Goal: Check status: Check status

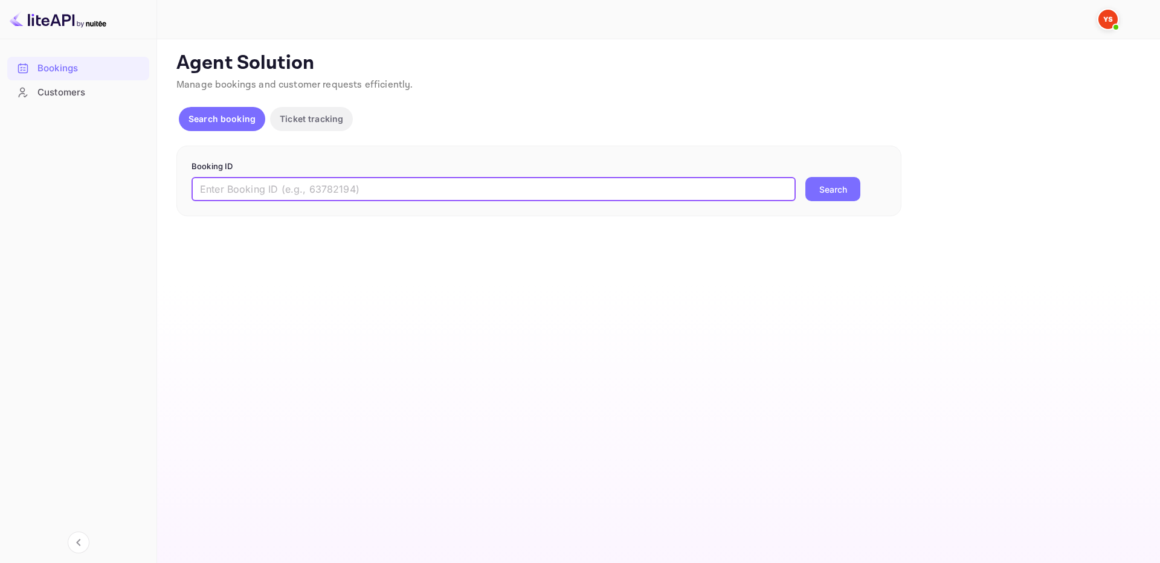
click at [494, 193] on input "text" at bounding box center [494, 189] width 604 height 24
paste input "8805895"
type input "8805895"
click at [837, 181] on button "Search" at bounding box center [832, 189] width 55 height 24
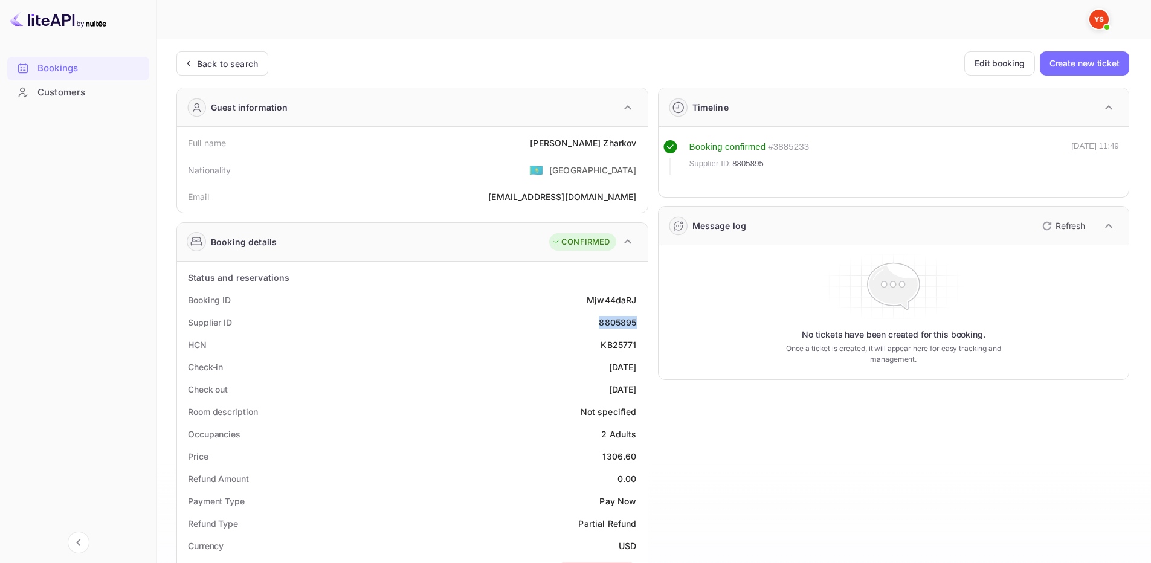
drag, startPoint x: 596, startPoint y: 323, endPoint x: 642, endPoint y: 326, distance: 46.1
click at [642, 326] on div "Supplier ID 8805895" at bounding box center [412, 322] width 461 height 22
copy div "8805895"
drag, startPoint x: 569, startPoint y: 141, endPoint x: 639, endPoint y: 140, distance: 70.1
click at [639, 140] on div "Full name Mikhail Zharkov" at bounding box center [412, 143] width 461 height 22
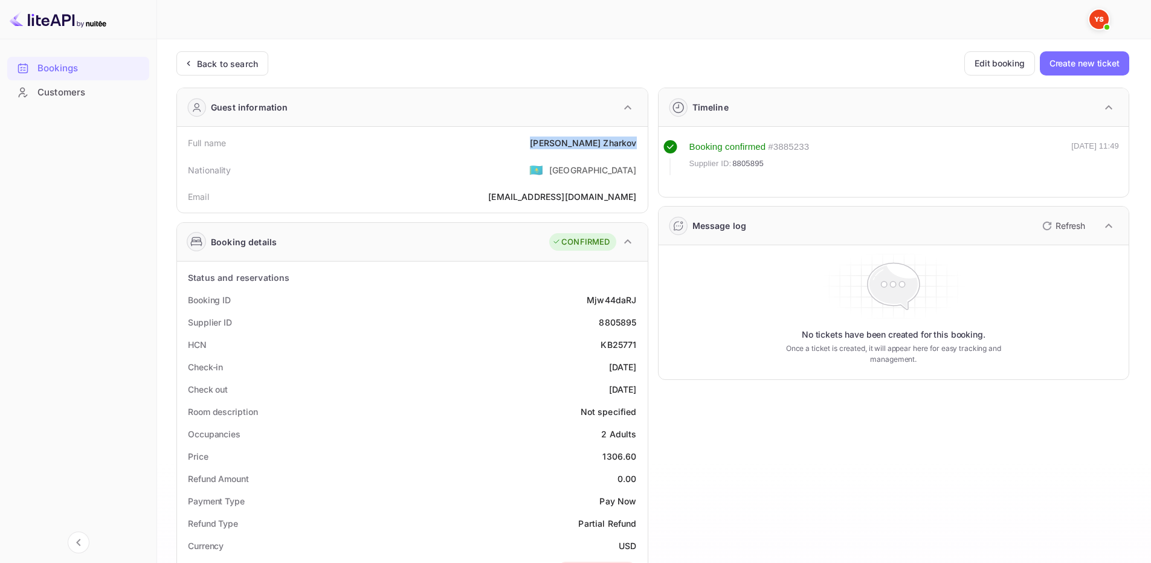
copy div "Mikhail Zharkov"
drag, startPoint x: 602, startPoint y: 452, endPoint x: 637, endPoint y: 455, distance: 34.6
click at [637, 455] on div "Price 1306.60" at bounding box center [412, 456] width 461 height 22
copy div "1306.60"
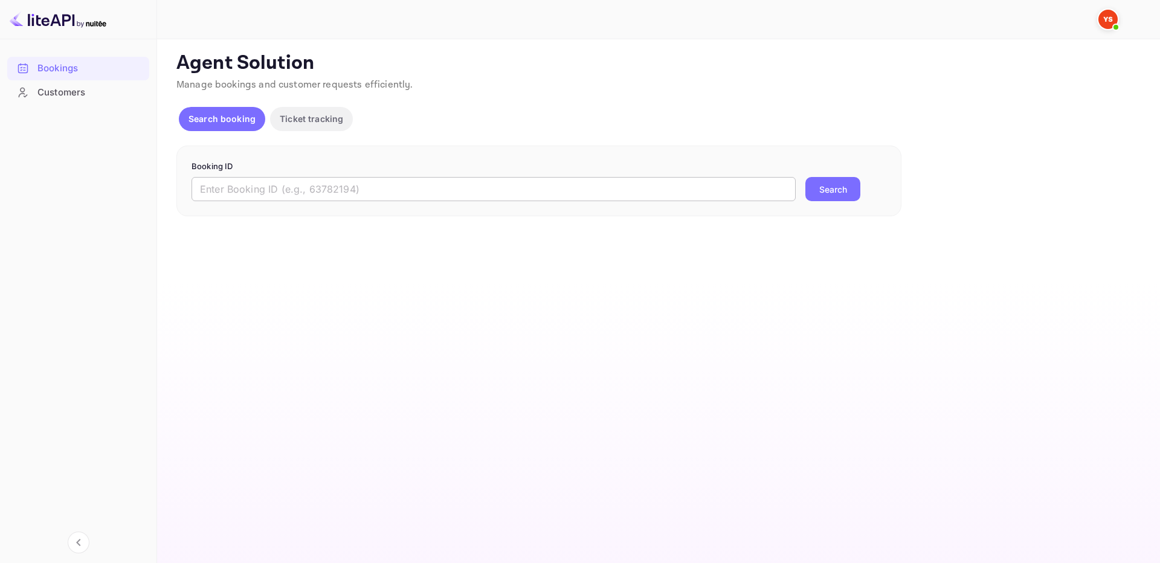
drag, startPoint x: 331, startPoint y: 184, endPoint x: 446, endPoint y: 195, distance: 115.3
click at [332, 184] on input "text" at bounding box center [494, 189] width 604 height 24
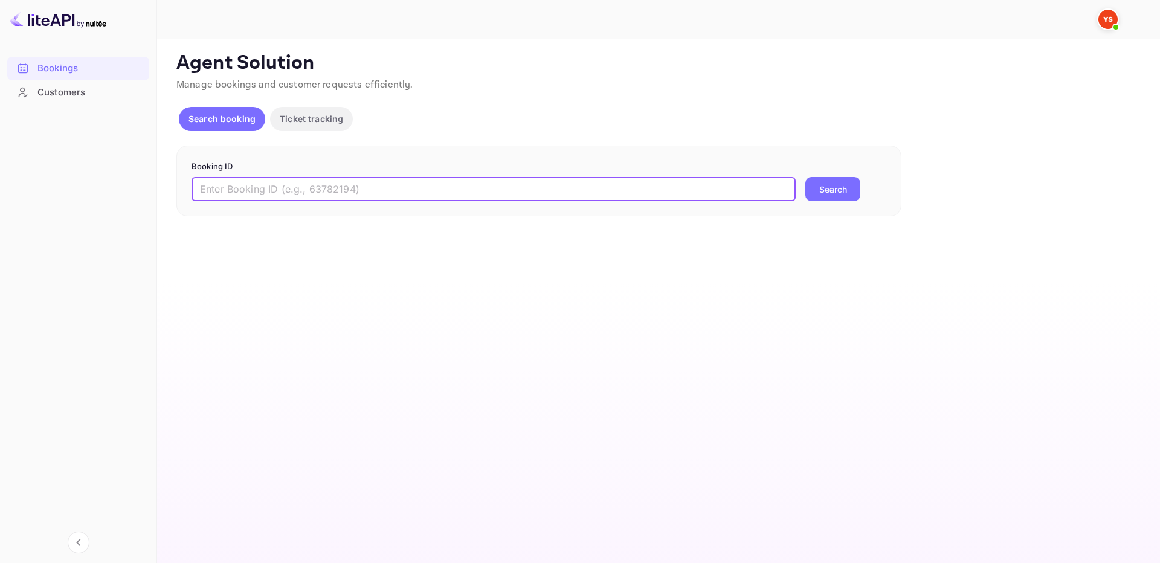
paste input "9433094"
type input "9433094"
click at [837, 188] on button "Search" at bounding box center [832, 189] width 55 height 24
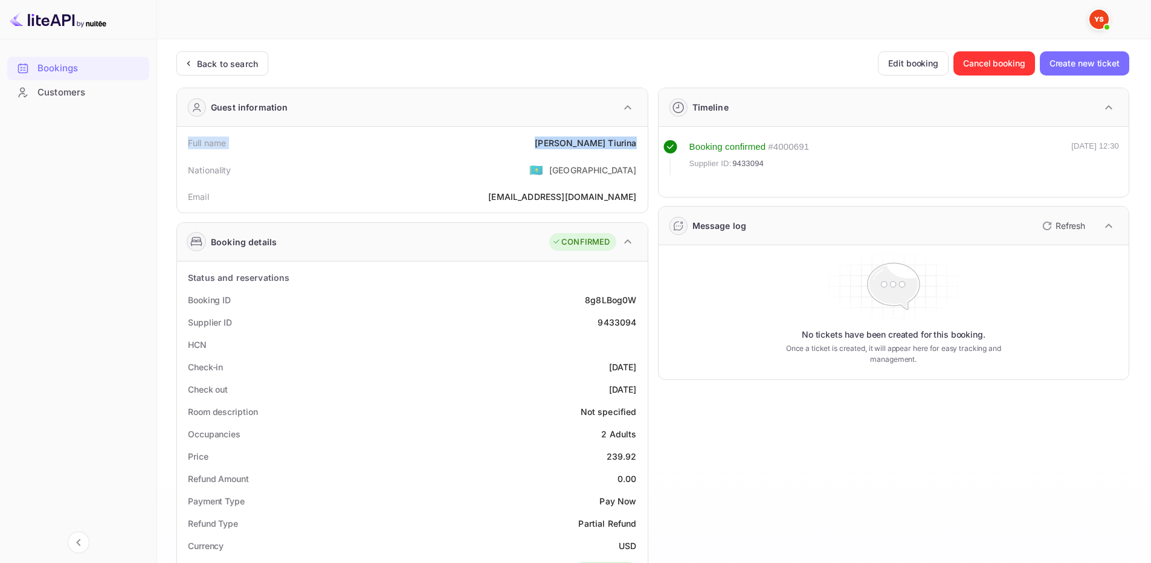
drag, startPoint x: 185, startPoint y: 144, endPoint x: 642, endPoint y: 147, distance: 457.4
click at [642, 147] on div "Full name Polina Tiurina" at bounding box center [412, 143] width 461 height 22
copy div "Full name Polina Tiurina"
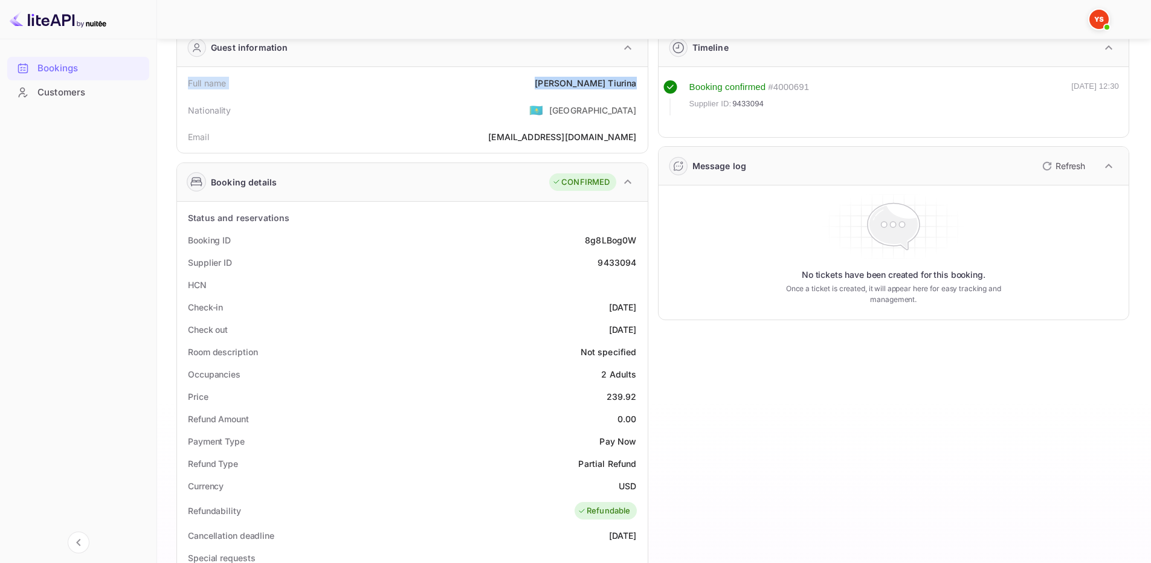
scroll to position [60, 0]
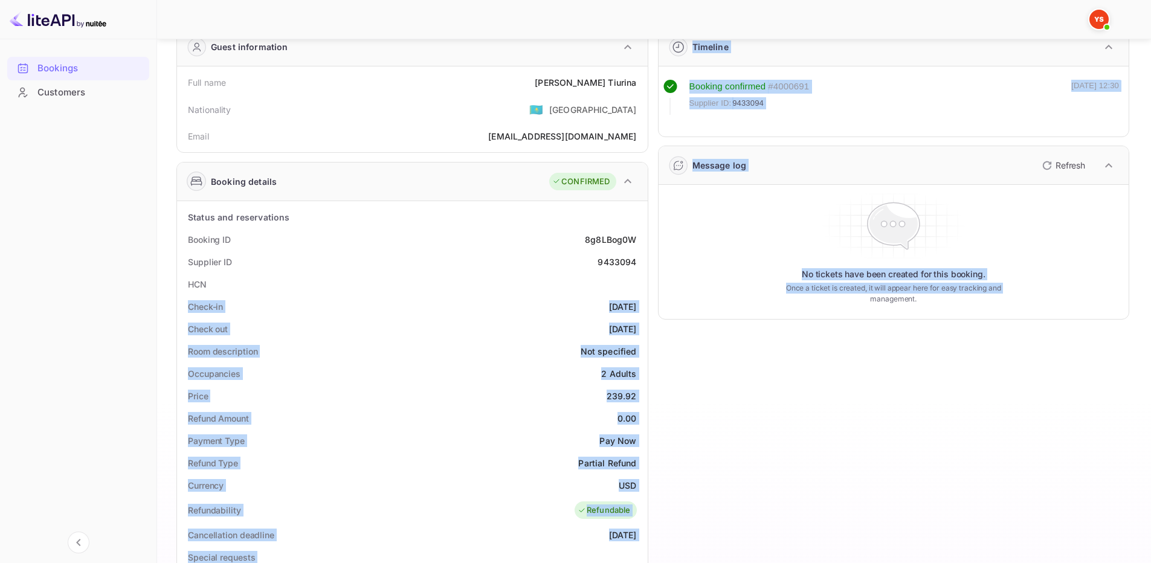
drag, startPoint x: 185, startPoint y: 306, endPoint x: 645, endPoint y: 327, distance: 460.3
click at [646, 328] on div "Status and reservations Booking ID 8g8LBog0W Supplier ID 9433094 HCN Check-in 2…" at bounding box center [412, 534] width 471 height 666
click at [634, 330] on div "2025-09-24" at bounding box center [623, 329] width 28 height 13
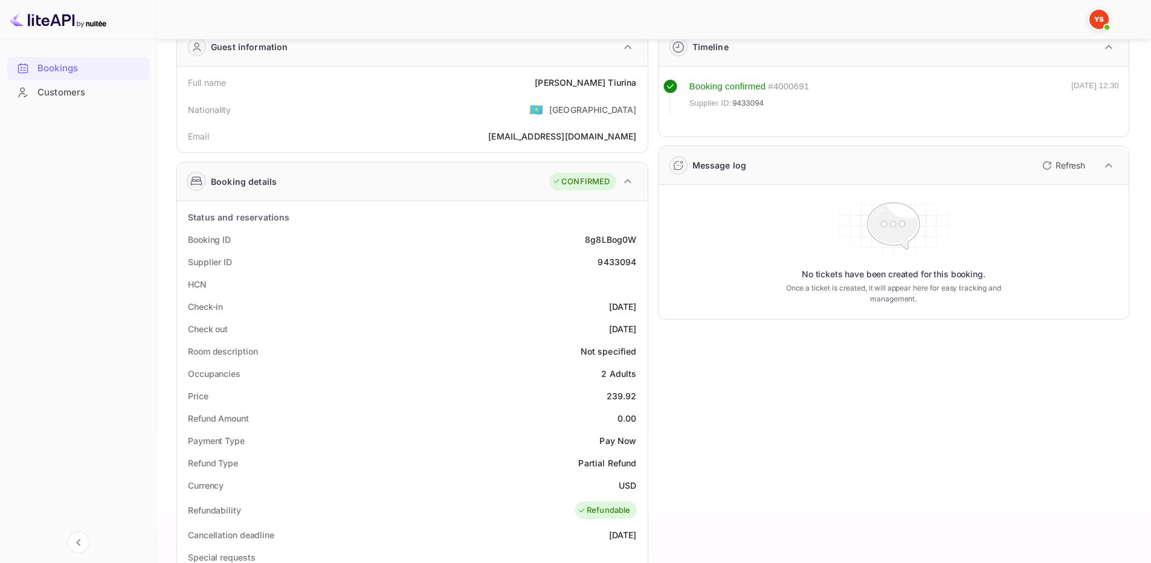
drag, startPoint x: 639, startPoint y: 330, endPoint x: 183, endPoint y: 311, distance: 456.0
click at [183, 311] on div "Status and reservations Booking ID 8g8LBog0W Supplier ID 9433094 HCN Check-in 2…" at bounding box center [412, 534] width 461 height 656
copy div "Check-in 2025-09-21 Check out 2025-09-24"
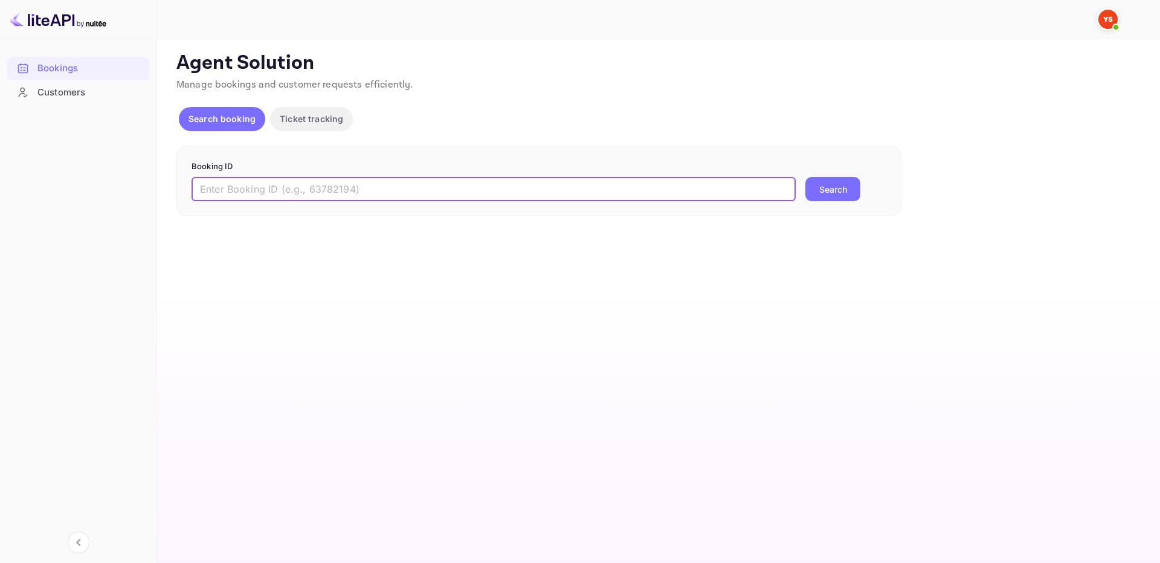
click at [676, 187] on input "text" at bounding box center [494, 189] width 604 height 24
paste input "9283746"
click at [849, 185] on button "Search" at bounding box center [832, 189] width 55 height 24
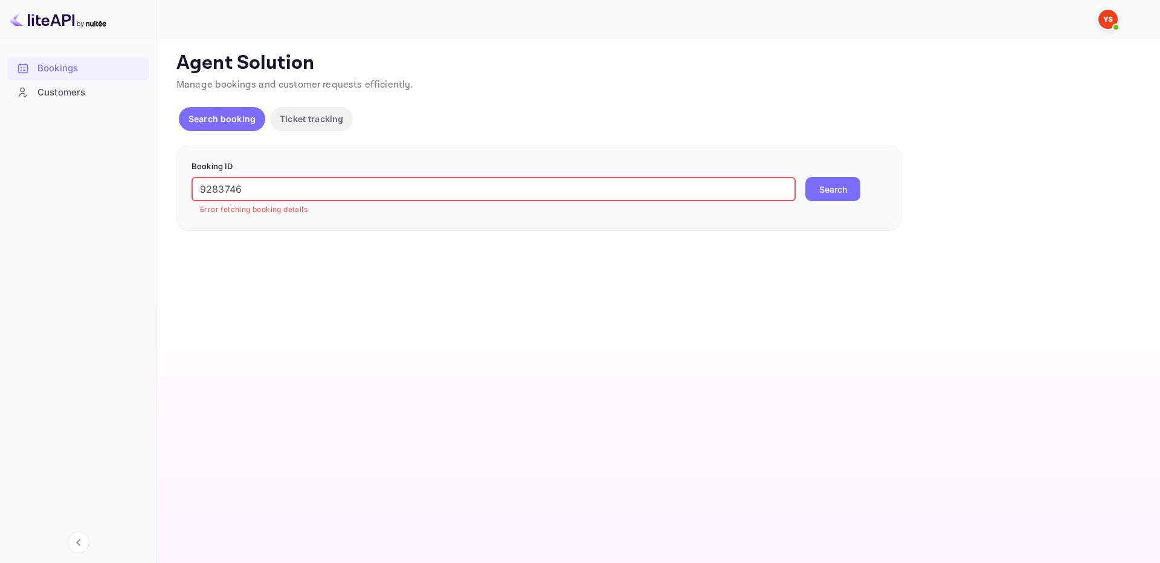
click at [202, 192] on input "9283746" at bounding box center [494, 189] width 604 height 24
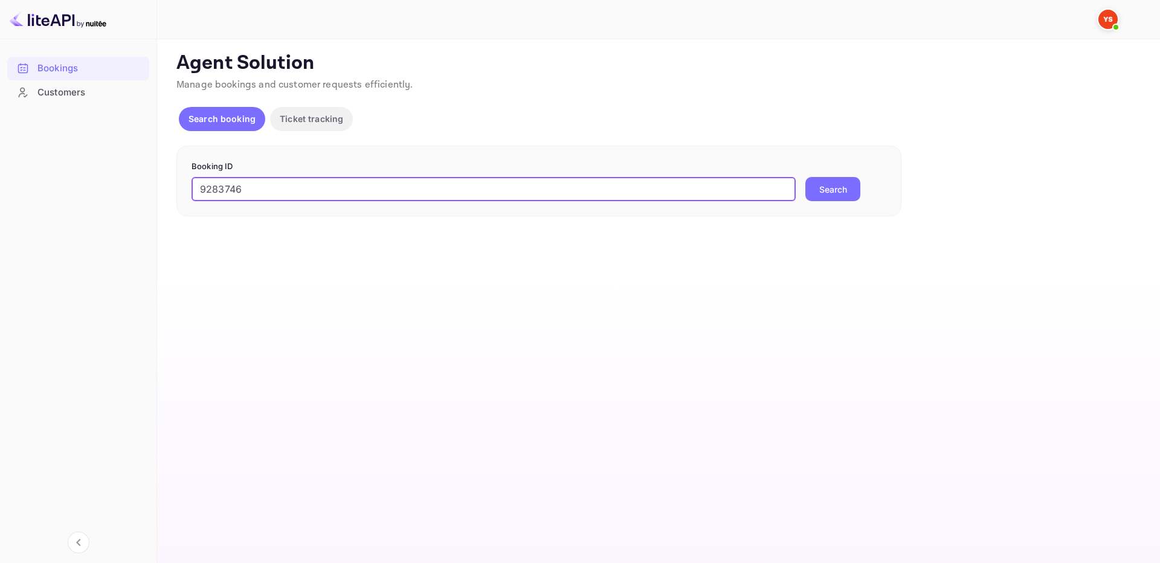
type input "9283746"
click at [839, 188] on button "Search" at bounding box center [832, 189] width 55 height 24
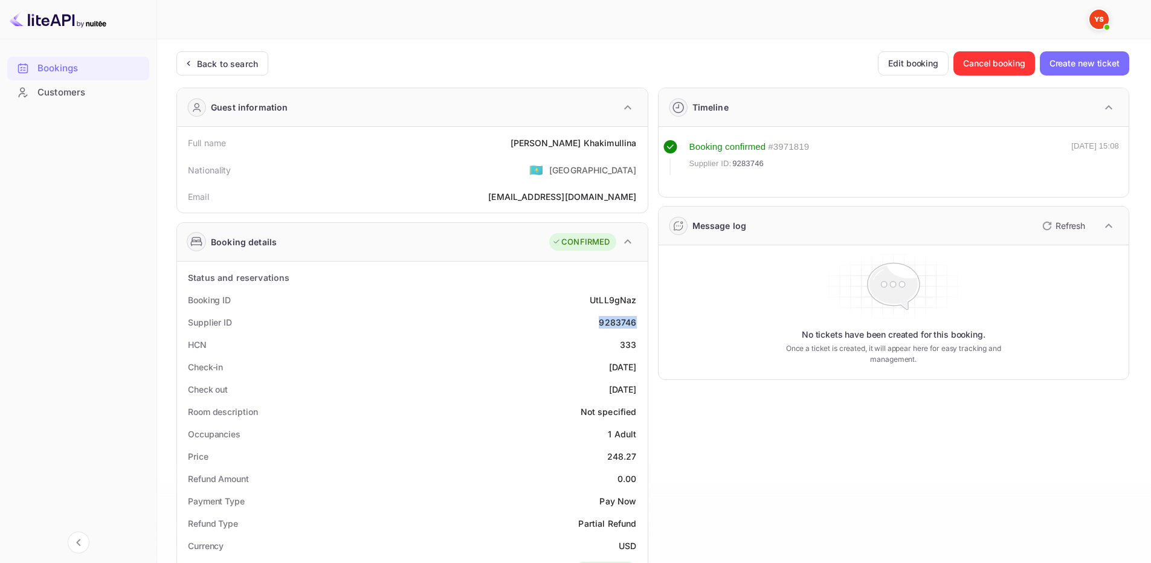
drag, startPoint x: 599, startPoint y: 326, endPoint x: 636, endPoint y: 324, distance: 36.3
click at [636, 324] on div "Supplier ID 9283746" at bounding box center [412, 322] width 461 height 22
copy div "9283746"
drag, startPoint x: 549, startPoint y: 140, endPoint x: 645, endPoint y: 146, distance: 96.3
click at [645, 146] on div "Full name Albina Khakimullina Nationality 🇰🇿 Kazakhstan Email faridafidaevna@ya…" at bounding box center [412, 170] width 471 height 86
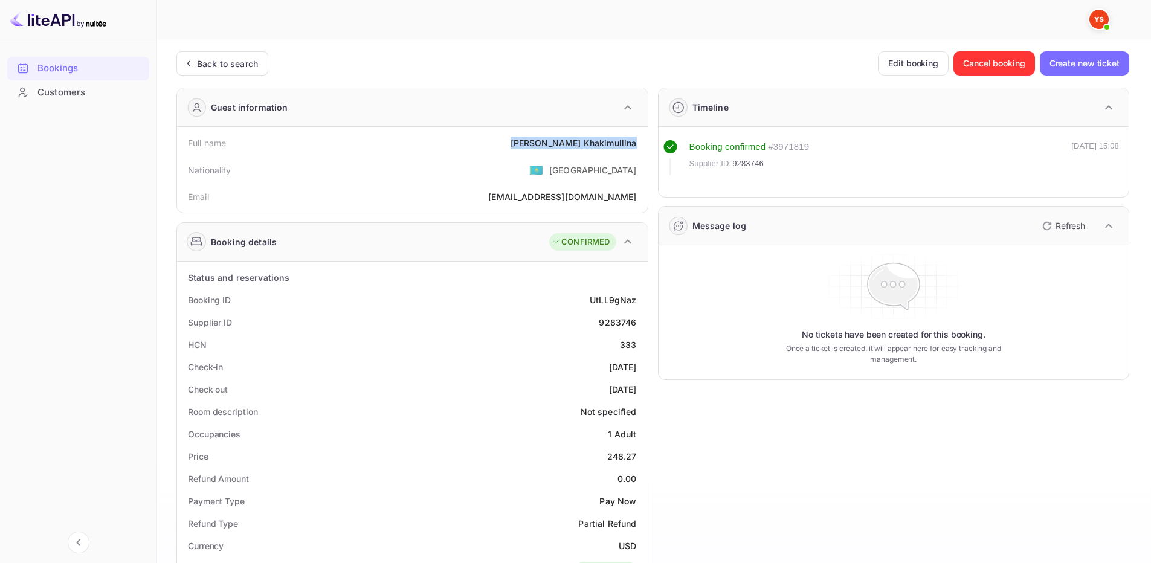
copy div "Albina Khakimullina"
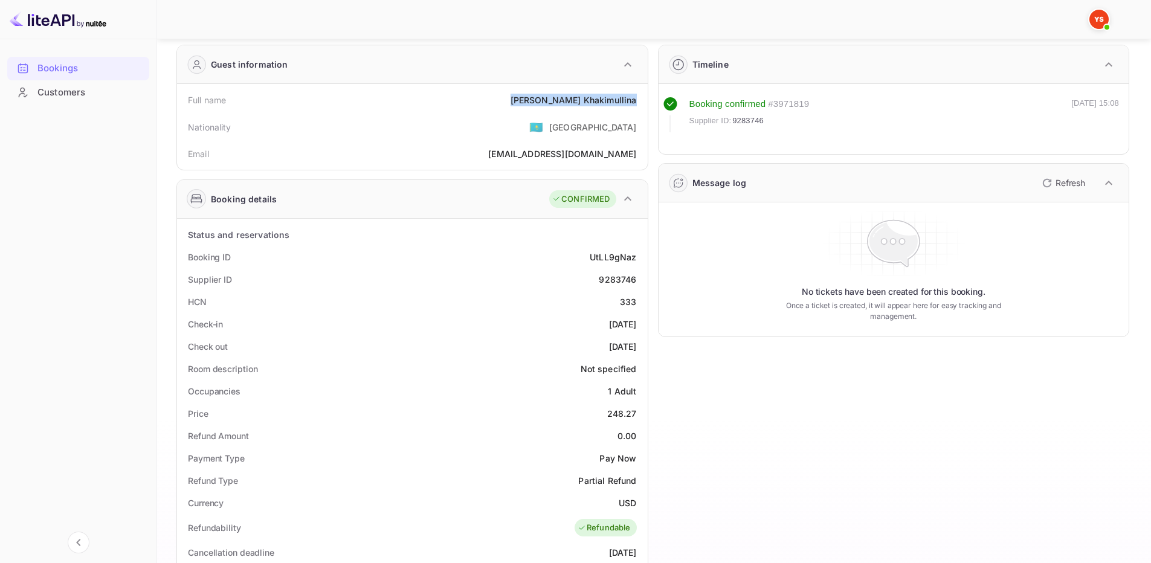
scroll to position [121, 0]
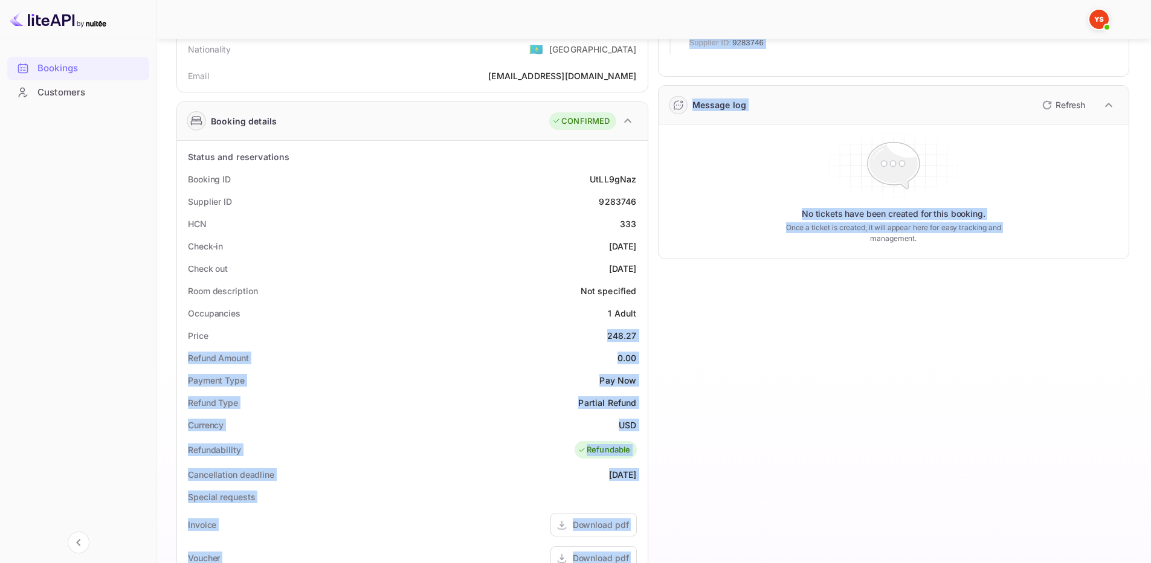
drag, startPoint x: 607, startPoint y: 334, endPoint x: 651, endPoint y: 337, distance: 43.6
click at [651, 337] on div "Guest information Full name Albina Khakimullina Nationality 🇰🇿 Kazakhstan Email…" at bounding box center [648, 386] width 962 height 859
click at [628, 338] on div "248.27" at bounding box center [622, 335] width 30 height 13
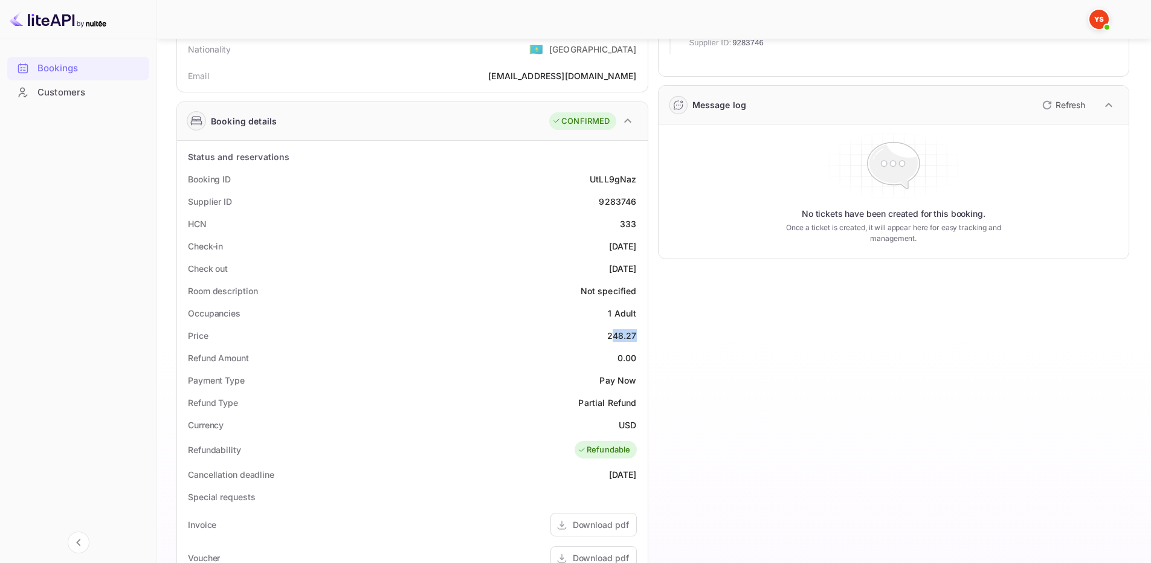
drag, startPoint x: 611, startPoint y: 335, endPoint x: 637, endPoint y: 337, distance: 26.0
click at [637, 337] on div "Price 248.27" at bounding box center [412, 335] width 461 height 22
drag, startPoint x: 621, startPoint y: 338, endPoint x: 611, endPoint y: 336, distance: 10.0
click at [620, 338] on div "248.27" at bounding box center [622, 335] width 30 height 13
drag, startPoint x: 604, startPoint y: 334, endPoint x: 617, endPoint y: 337, distance: 14.1
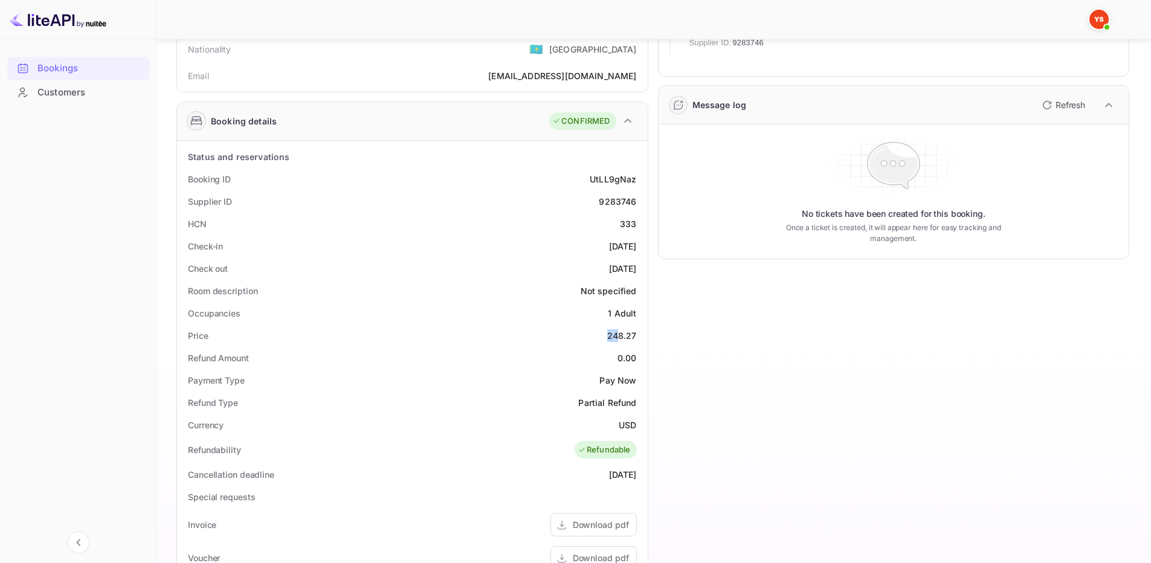
click at [617, 337] on div "Price 248.27" at bounding box center [412, 335] width 461 height 22
click at [614, 336] on div "248.27" at bounding box center [622, 335] width 30 height 13
drag, startPoint x: 605, startPoint y: 335, endPoint x: 645, endPoint y: 333, distance: 39.3
click at [645, 333] on div "Status and reservations Booking ID UtLL9gNaz Supplier ID 9283746 HCN 333 Check-…" at bounding box center [412, 474] width 471 height 666
copy div "248.27"
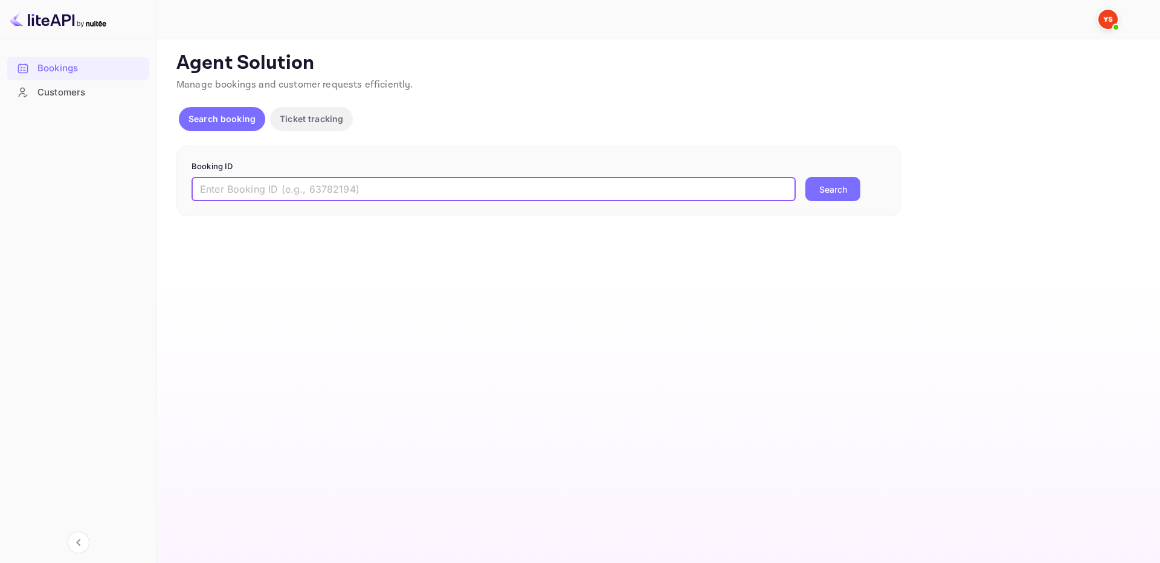
click at [532, 192] on input "text" at bounding box center [494, 189] width 604 height 24
paste input "9408612"
type input "9408612"
click at [845, 197] on button "Search" at bounding box center [832, 189] width 55 height 24
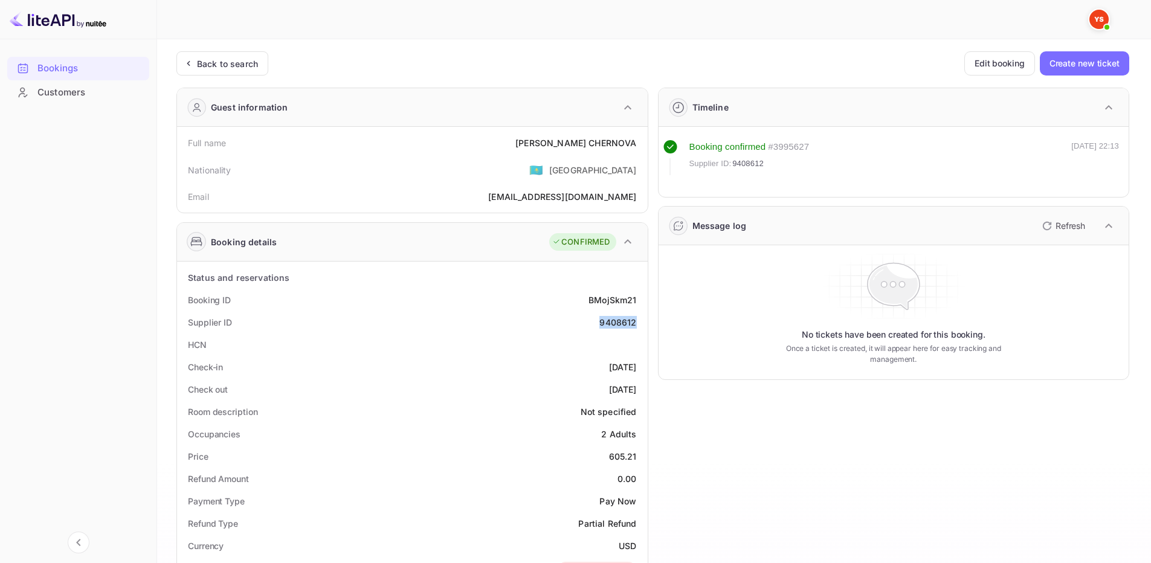
drag, startPoint x: 600, startPoint y: 322, endPoint x: 638, endPoint y: 323, distance: 38.1
click at [638, 323] on div "Supplier ID 9408612" at bounding box center [412, 322] width 461 height 22
copy div "9408612"
drag, startPoint x: 552, startPoint y: 141, endPoint x: 639, endPoint y: 144, distance: 87.1
click at [639, 144] on div "Full name OLGA CHERNOVA" at bounding box center [412, 143] width 461 height 22
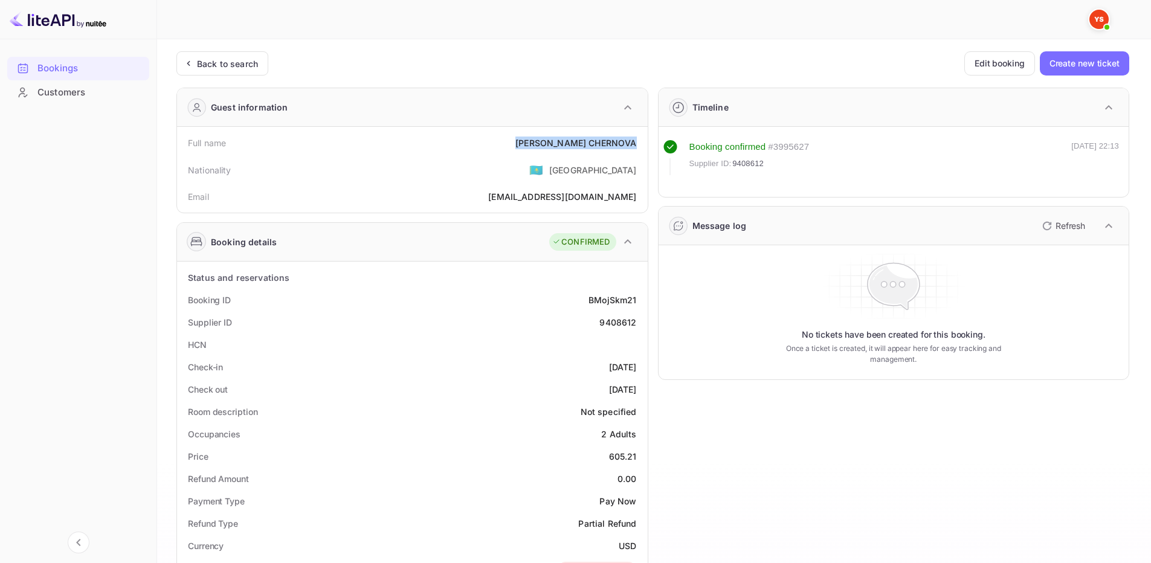
copy div "OLGA CHERNOVA"
drag, startPoint x: 614, startPoint y: 457, endPoint x: 641, endPoint y: 458, distance: 26.6
click at [641, 458] on div "Price 605.21" at bounding box center [412, 456] width 461 height 22
copy div "605.21"
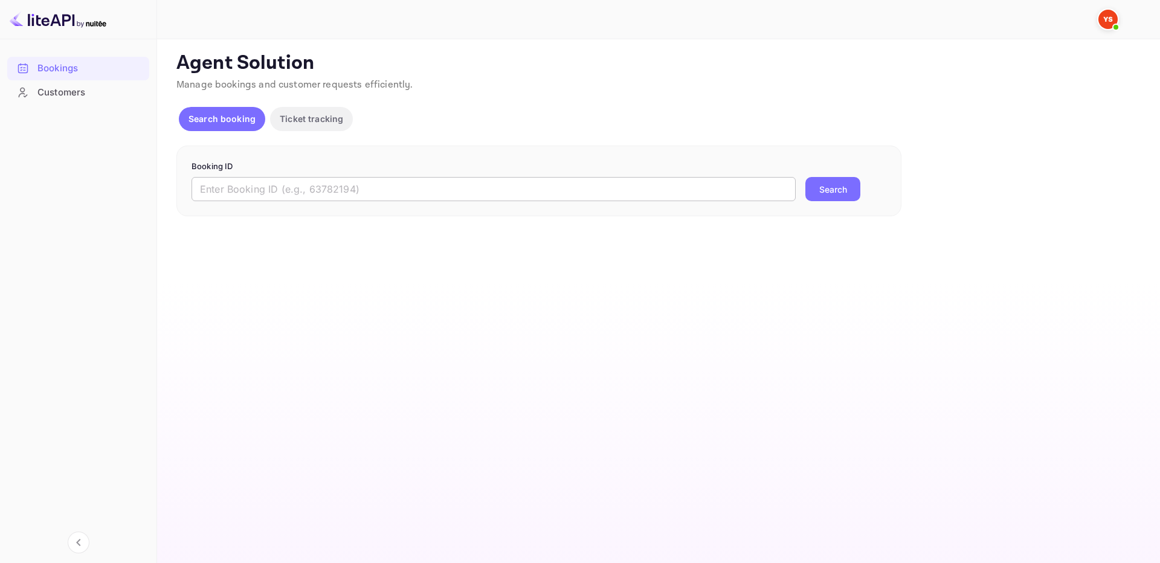
click at [544, 191] on input "text" at bounding box center [494, 189] width 604 height 24
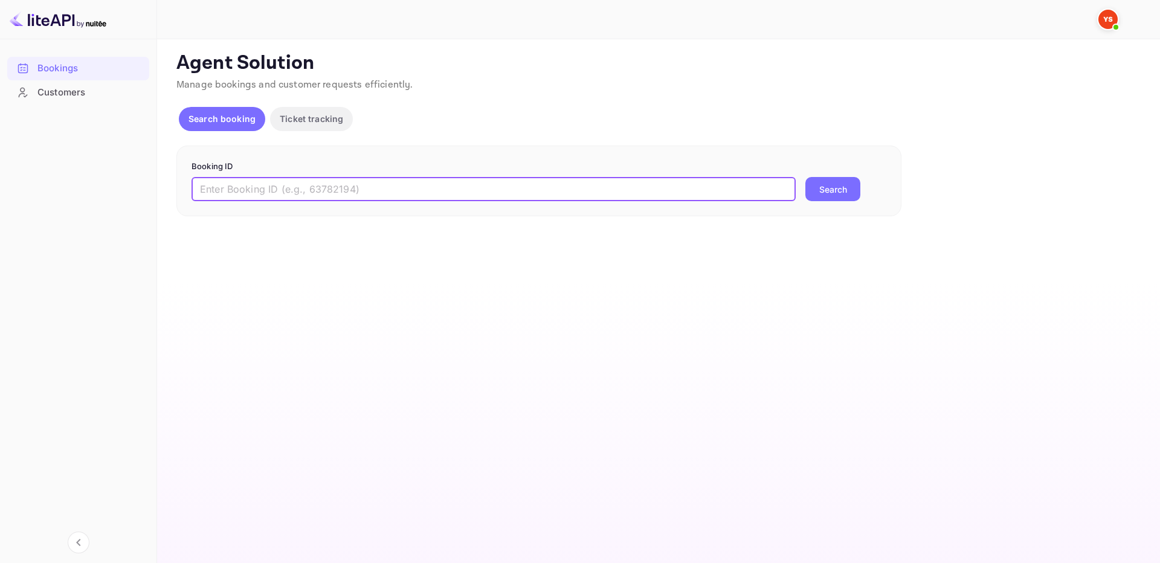
paste input "9449247"
type input "9449247"
click at [833, 195] on button "Search" at bounding box center [832, 189] width 55 height 24
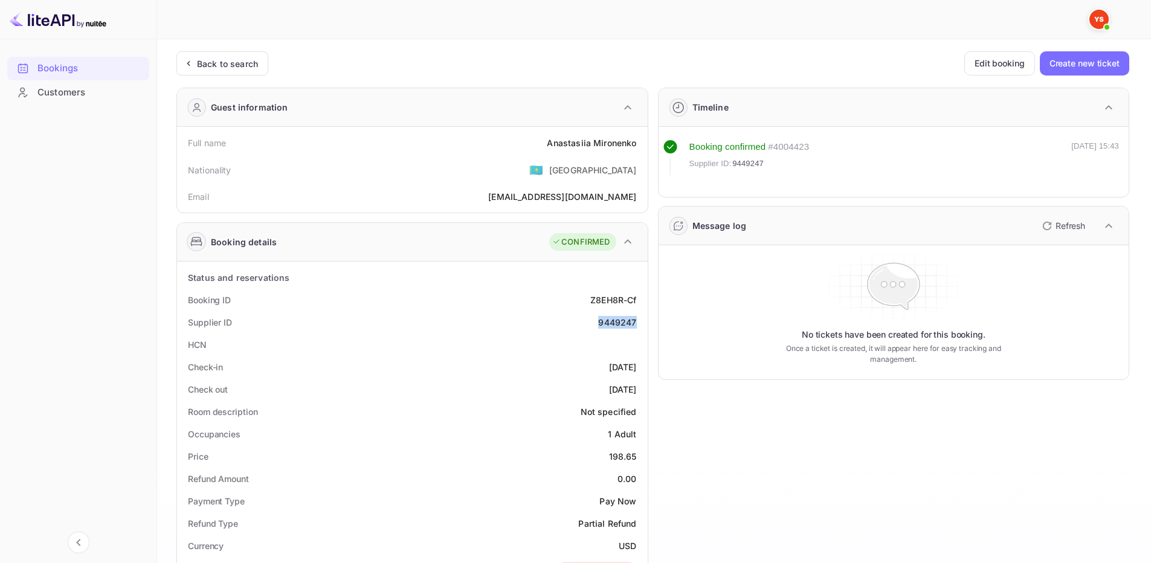
drag, startPoint x: 598, startPoint y: 323, endPoint x: 632, endPoint y: 317, distance: 34.5
click at [640, 326] on div "Supplier ID 9449247" at bounding box center [412, 322] width 461 height 22
drag, startPoint x: 549, startPoint y: 143, endPoint x: 645, endPoint y: 141, distance: 96.1
click at [645, 141] on div "Full name [PERSON_NAME] Nationality 🇰🇿 [DEMOGRAPHIC_DATA] Email [EMAIL_ADDRESS]…" at bounding box center [412, 170] width 471 height 86
copy div "[PERSON_NAME]"
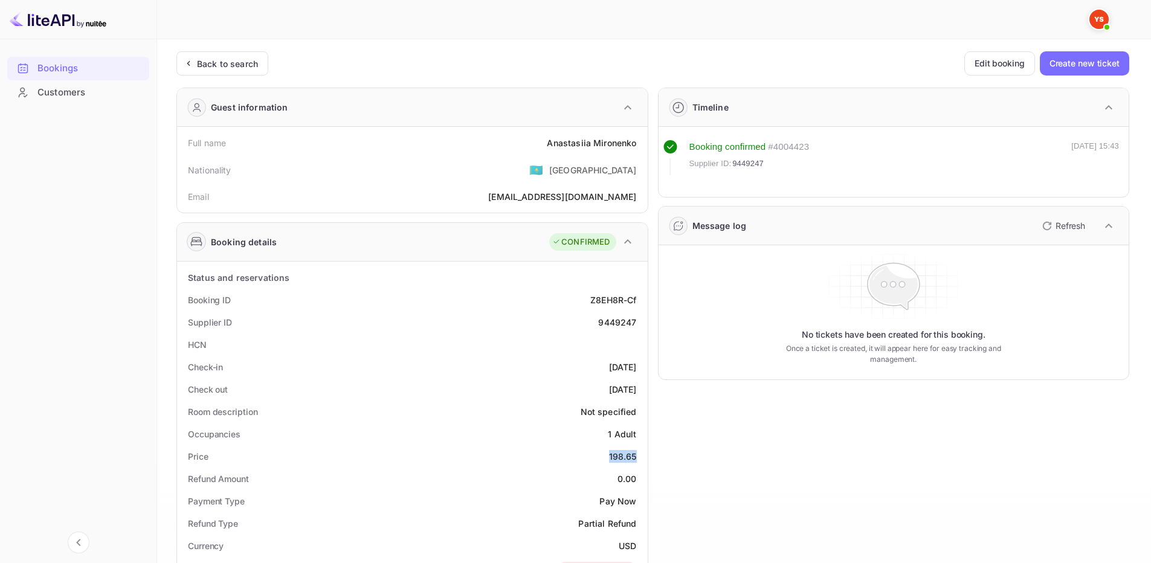
drag, startPoint x: 605, startPoint y: 459, endPoint x: 638, endPoint y: 449, distance: 34.0
copy div "198.65"
